Goal: Check status: Check status

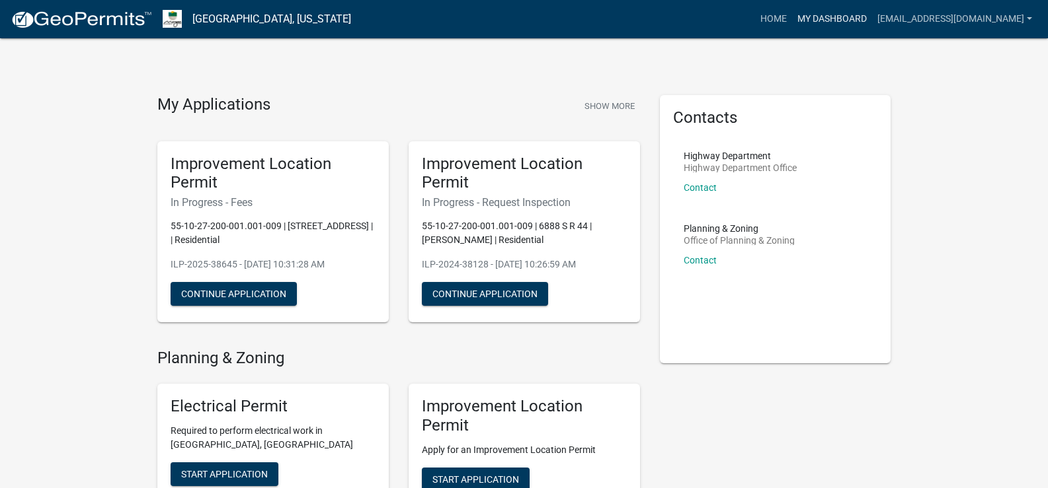
click at [858, 17] on link "My Dashboard" at bounding box center [832, 19] width 80 height 25
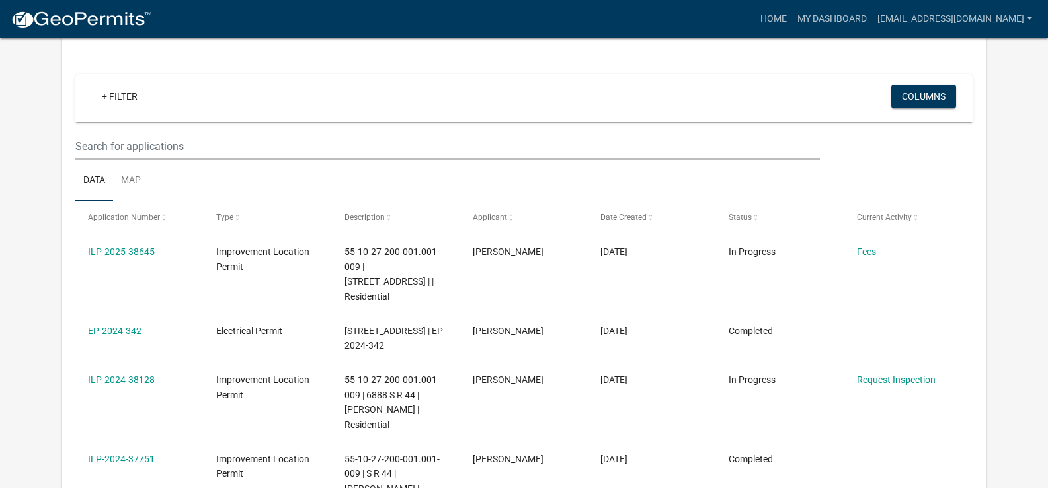
scroll to position [96, 0]
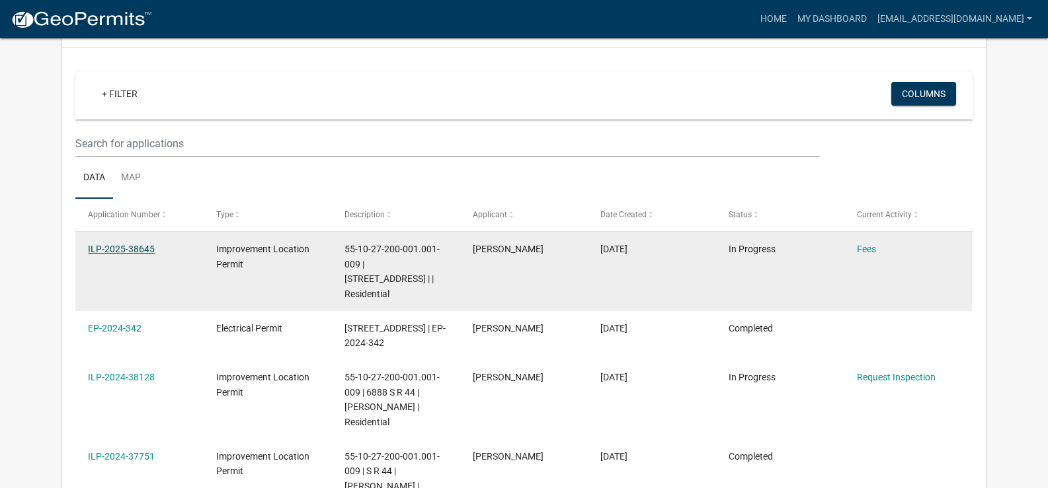
click at [129, 249] on link "ILP-2025-38645" at bounding box center [121, 249] width 67 height 11
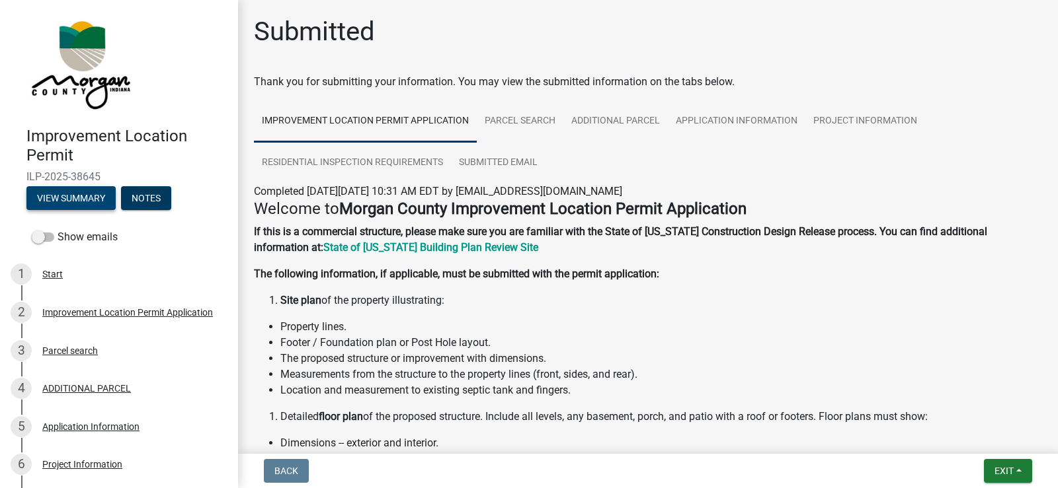
click at [79, 198] on button "View Summary" at bounding box center [70, 198] width 89 height 24
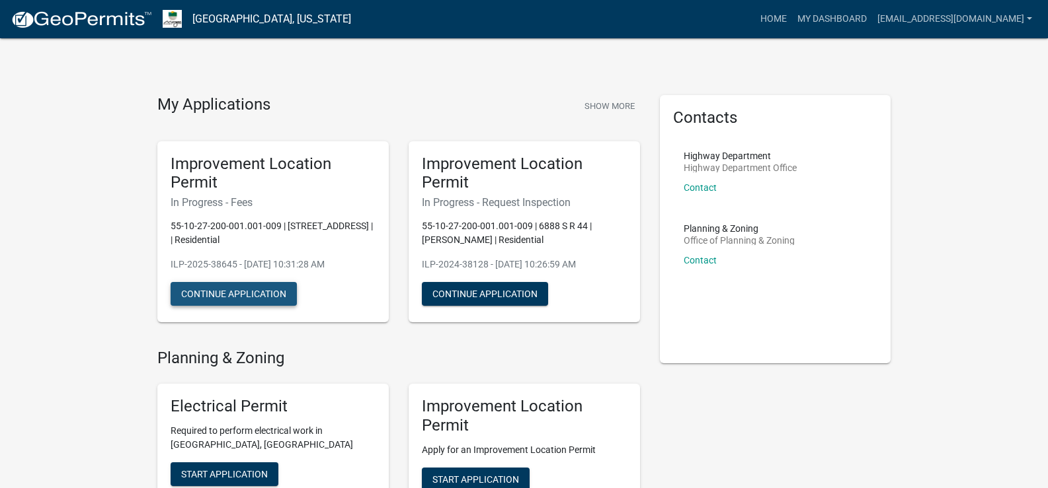
click at [228, 295] on button "Continue Application" at bounding box center [234, 294] width 126 height 24
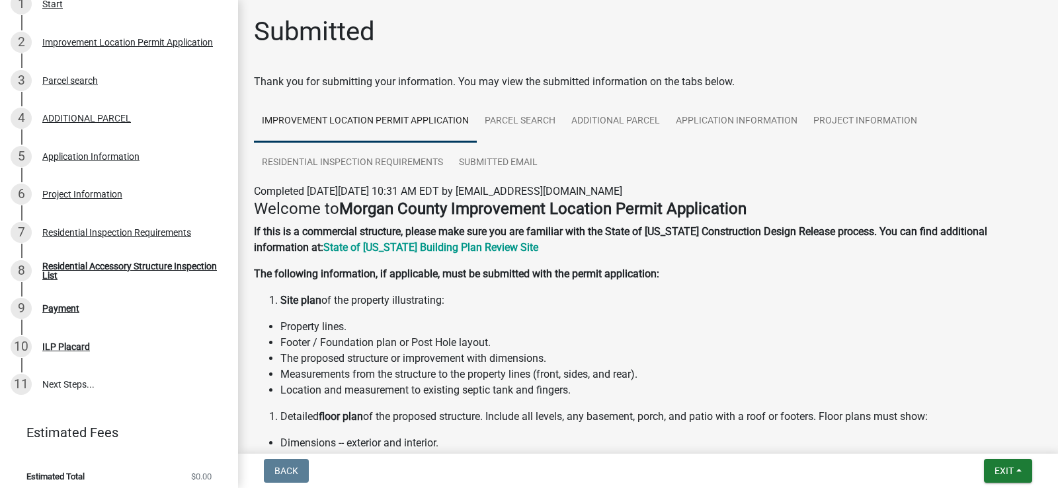
scroll to position [271, 0]
click at [60, 305] on div "Payment" at bounding box center [60, 307] width 37 height 9
click at [55, 266] on div "Residential Accessory Structure Inspection List" at bounding box center [129, 270] width 174 height 19
click at [49, 229] on div "Residential Inspection Requirements" at bounding box center [116, 231] width 149 height 9
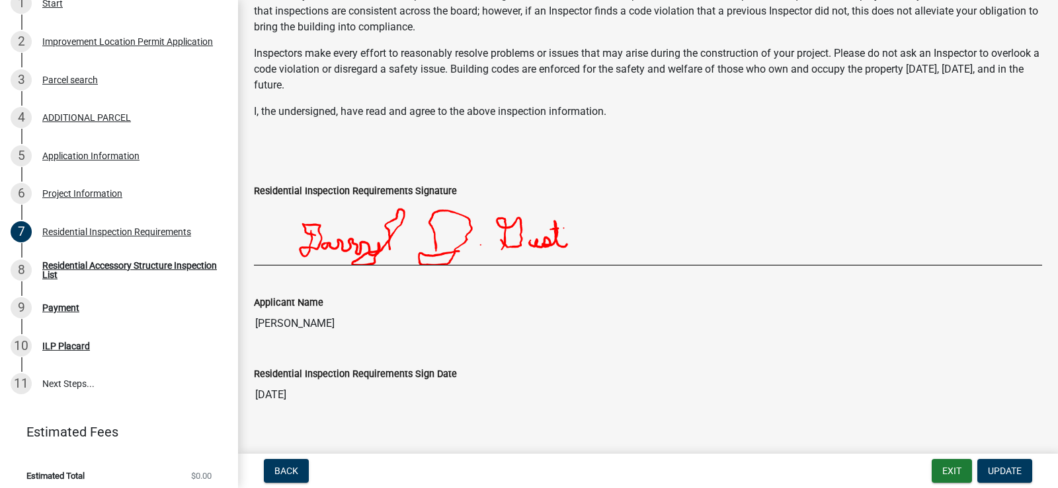
scroll to position [334, 0]
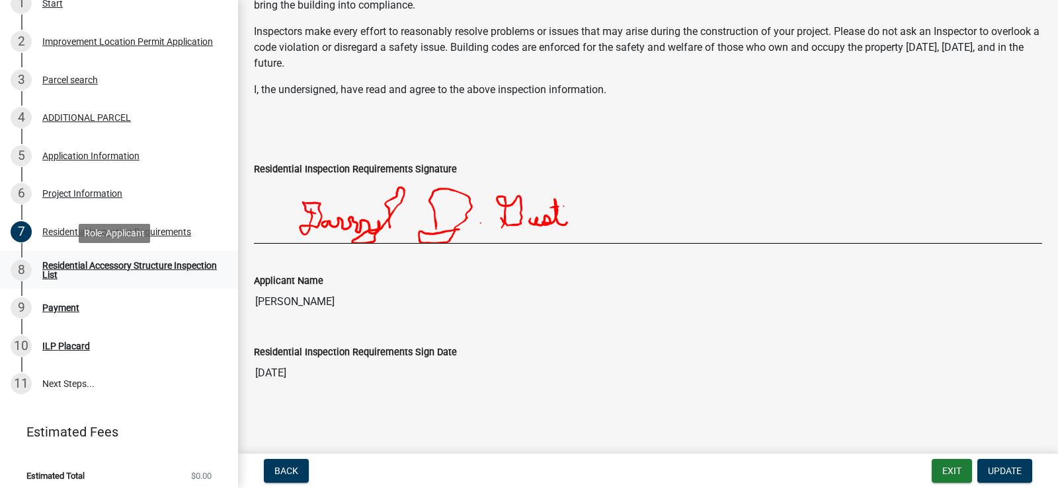
click at [77, 270] on div "Residential Accessory Structure Inspection List" at bounding box center [129, 270] width 174 height 19
click at [67, 306] on div "Payment" at bounding box center [60, 307] width 37 height 9
click at [54, 346] on div "ILP Placard" at bounding box center [66, 346] width 48 height 9
click at [62, 381] on link "11 Next Steps..." at bounding box center [119, 385] width 238 height 38
click at [26, 271] on div "8" at bounding box center [21, 270] width 21 height 21
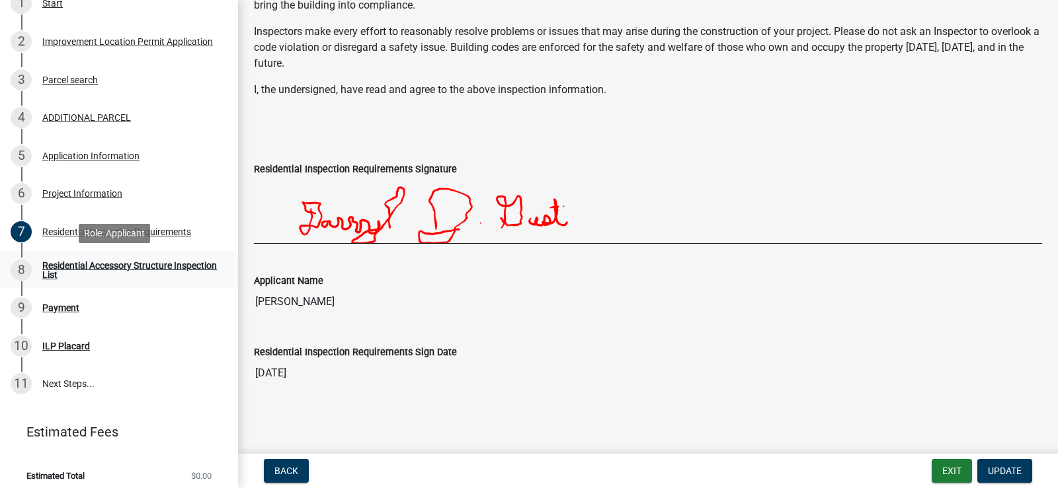
click at [66, 268] on div "Residential Accessory Structure Inspection List" at bounding box center [129, 270] width 174 height 19
click at [93, 273] on div "Residential Accessory Structure Inspection List" at bounding box center [129, 270] width 174 height 19
click at [70, 275] on div "Residential Accessory Structure Inspection List" at bounding box center [129, 270] width 174 height 19
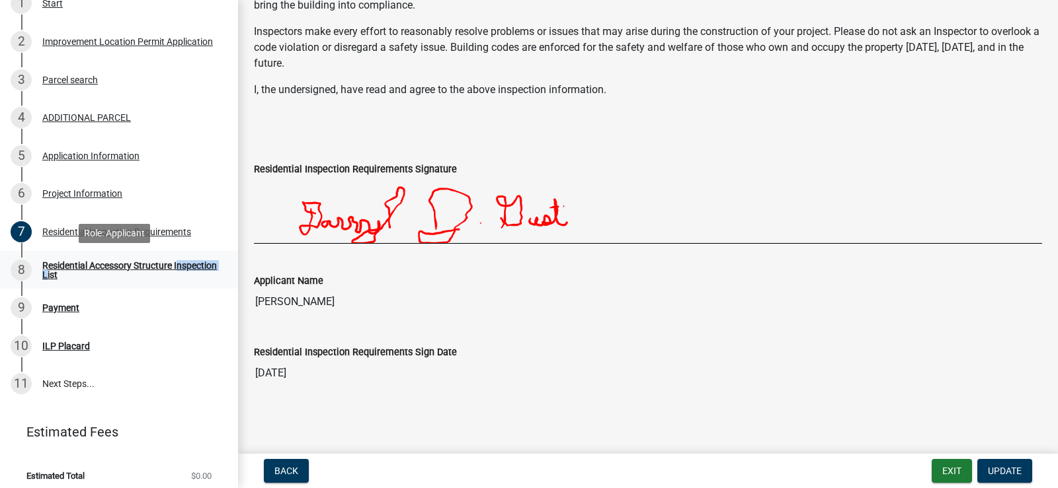
click at [70, 275] on div "Residential Accessory Structure Inspection List" at bounding box center [129, 270] width 174 height 19
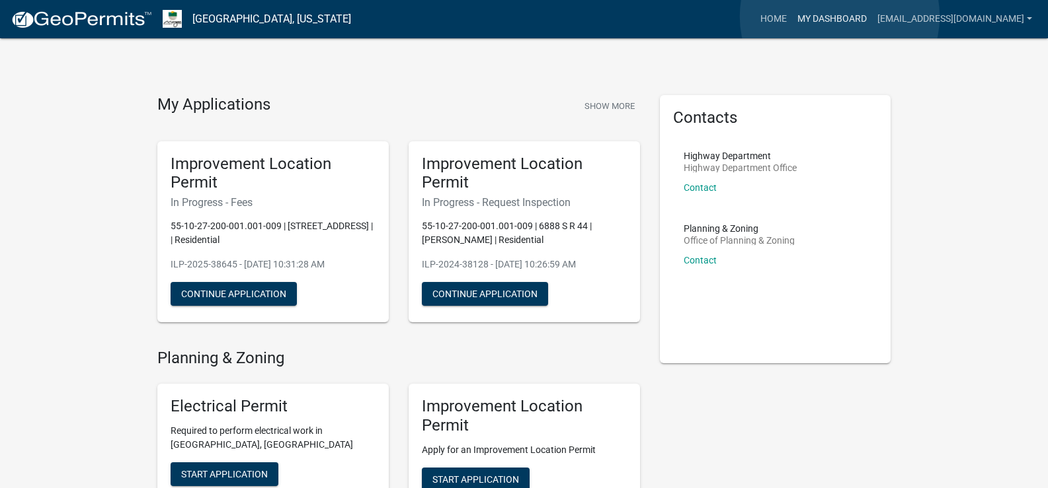
click at [839, 17] on link "My Dashboard" at bounding box center [832, 19] width 80 height 25
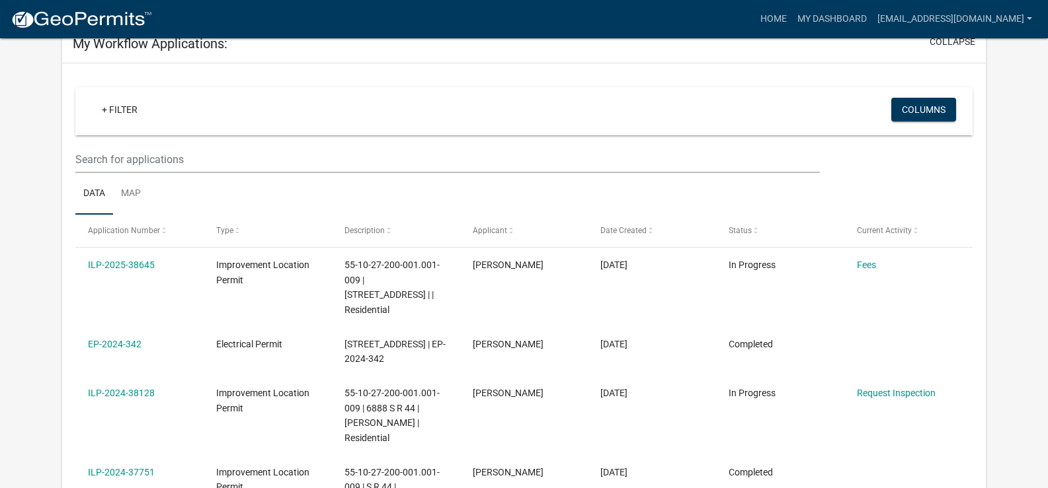
scroll to position [104, 0]
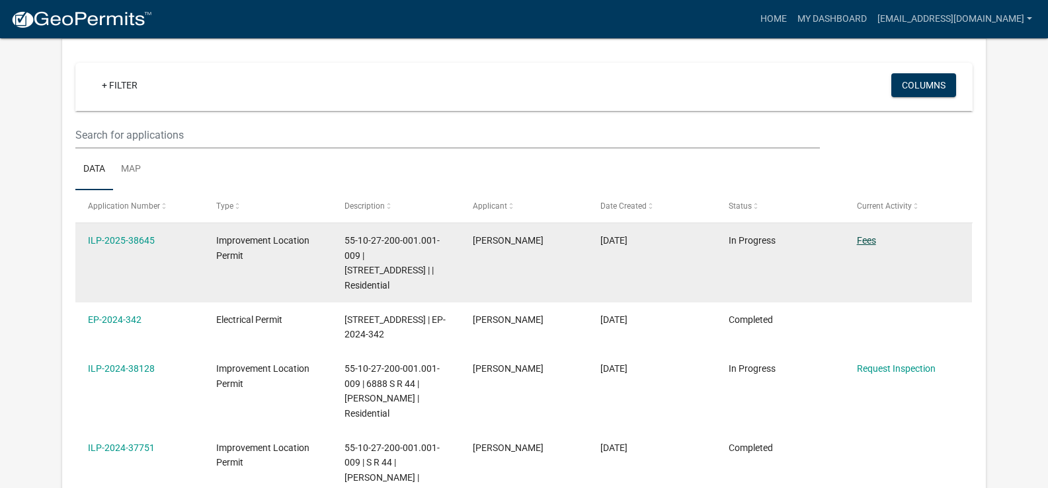
click at [863, 241] on link "Fees" at bounding box center [866, 240] width 19 height 11
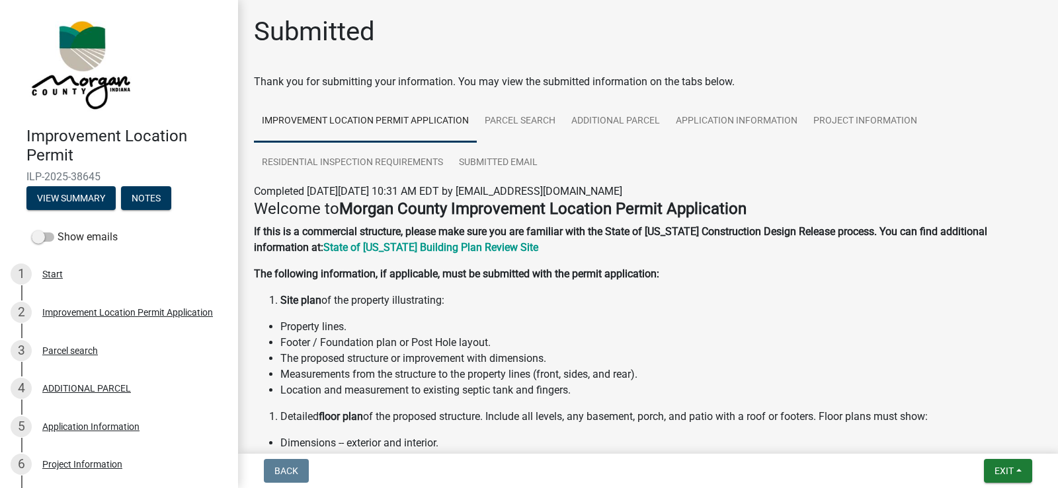
scroll to position [169, 0]
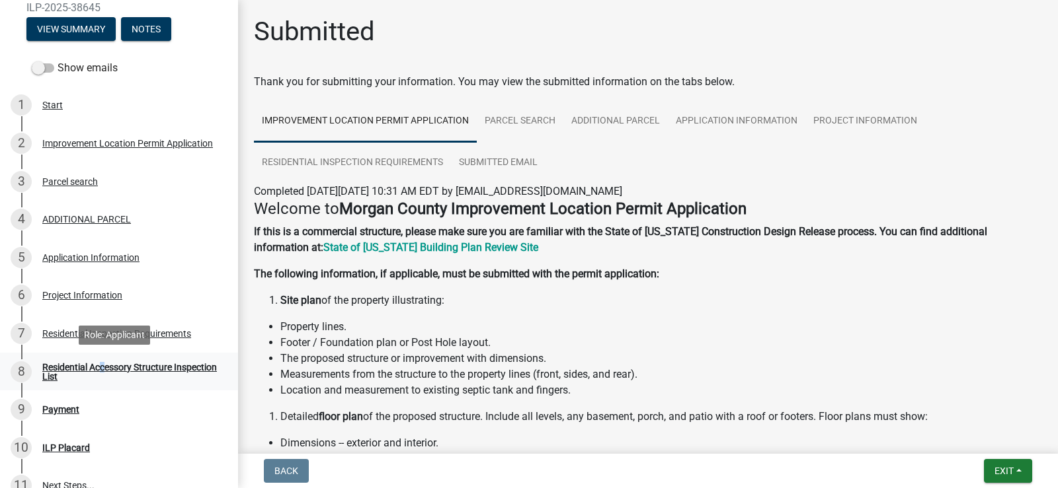
click at [97, 356] on link "8 Residential Accessory Structure Inspection List" at bounding box center [119, 372] width 238 height 38
click at [85, 373] on div "Residential Accessory Structure Inspection List" at bounding box center [129, 372] width 174 height 19
click at [44, 407] on div "Payment" at bounding box center [60, 409] width 37 height 9
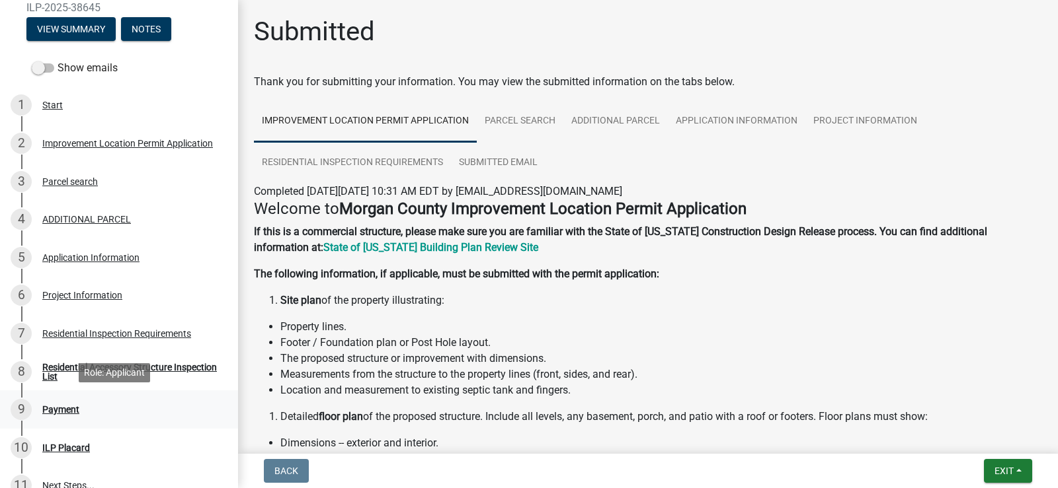
click at [44, 407] on div "Payment" at bounding box center [60, 409] width 37 height 9
drag, startPoint x: 46, startPoint y: 449, endPoint x: 46, endPoint y: 438, distance: 11.2
click at [46, 438] on div "10 ILP Placard" at bounding box center [114, 448] width 206 height 21
click at [52, 449] on div "ILP Placard" at bounding box center [66, 448] width 48 height 9
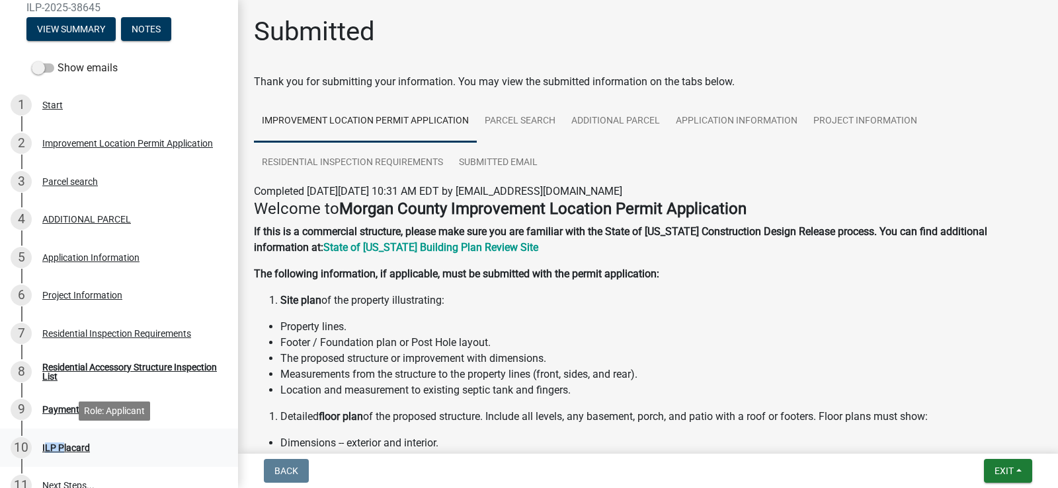
click at [52, 449] on div "ILP Placard" at bounding box center [66, 448] width 48 height 9
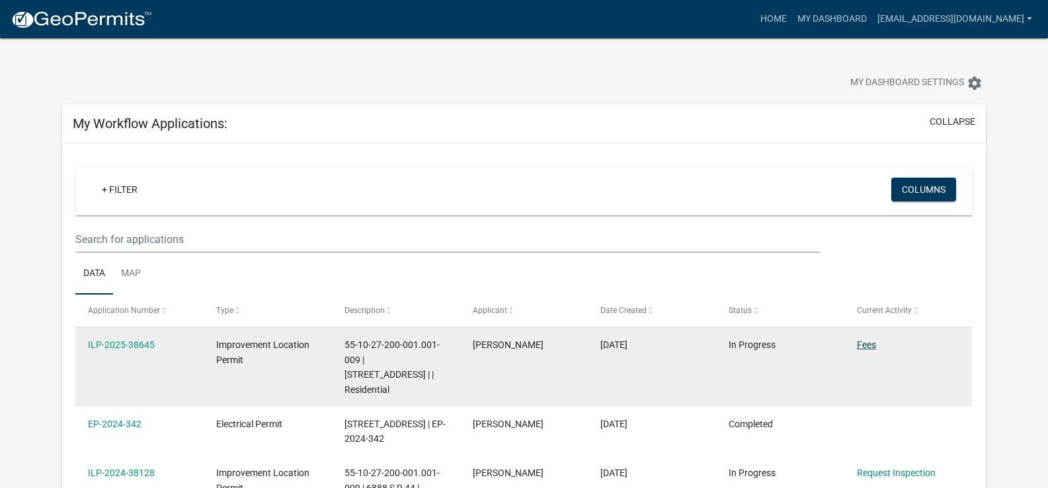
click at [865, 342] on link "Fees" at bounding box center [866, 345] width 19 height 11
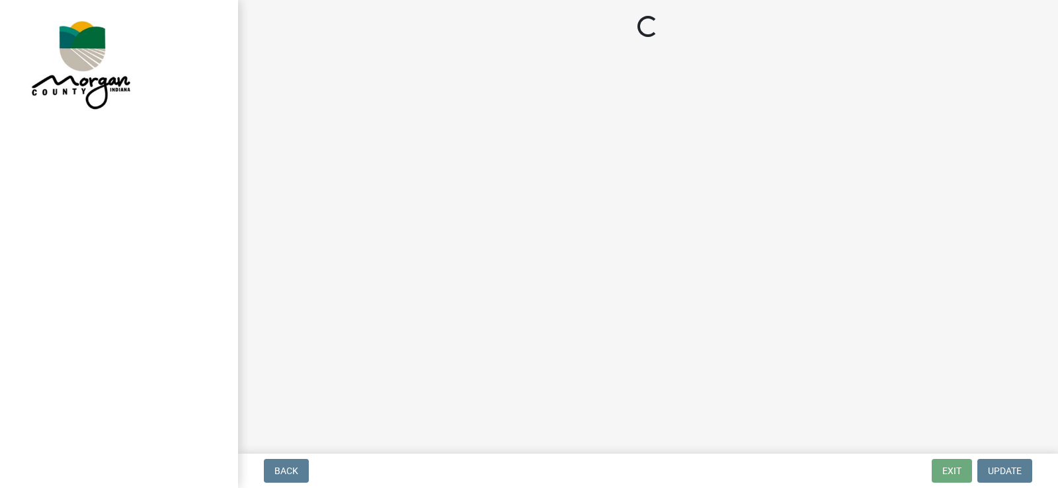
click at [865, 342] on main "Loading..." at bounding box center [648, 224] width 820 height 449
